Goal: Transaction & Acquisition: Purchase product/service

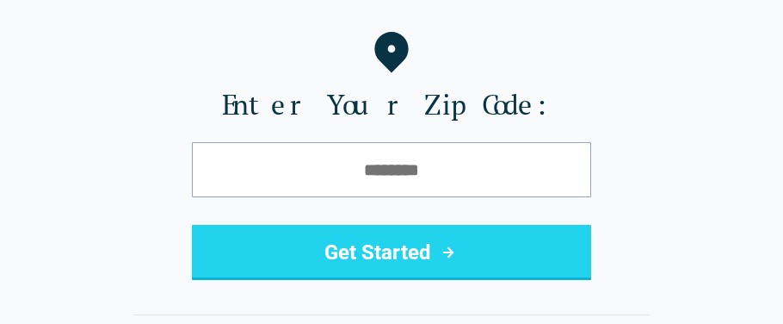
scroll to position [204, 0]
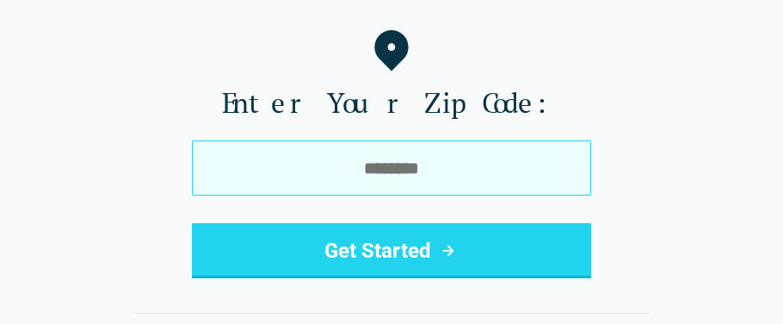
click at [237, 169] on input "tel" at bounding box center [391, 167] width 399 height 55
type input "*****"
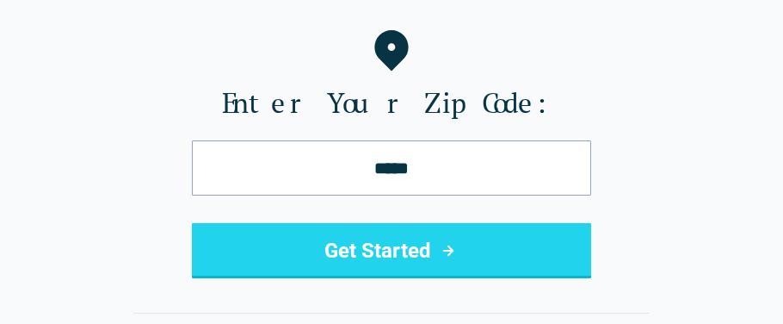
click at [435, 245] on button "Get Started" at bounding box center [391, 250] width 399 height 55
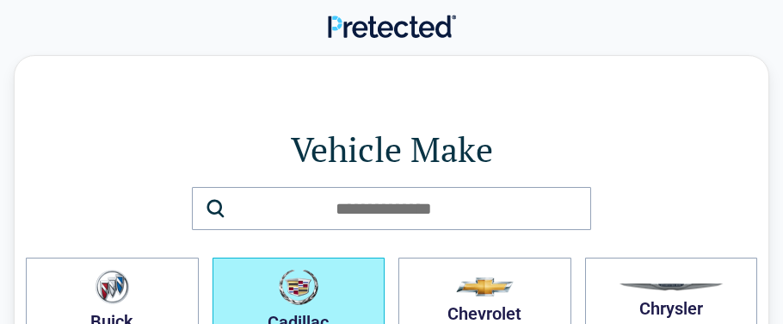
click at [322, 305] on button "Cadillac" at bounding box center [299, 301] width 173 height 88
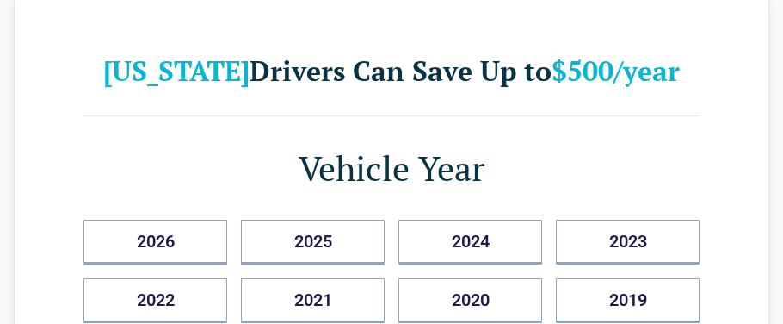
scroll to position [108, 0]
